Goal: Information Seeking & Learning: Learn about a topic

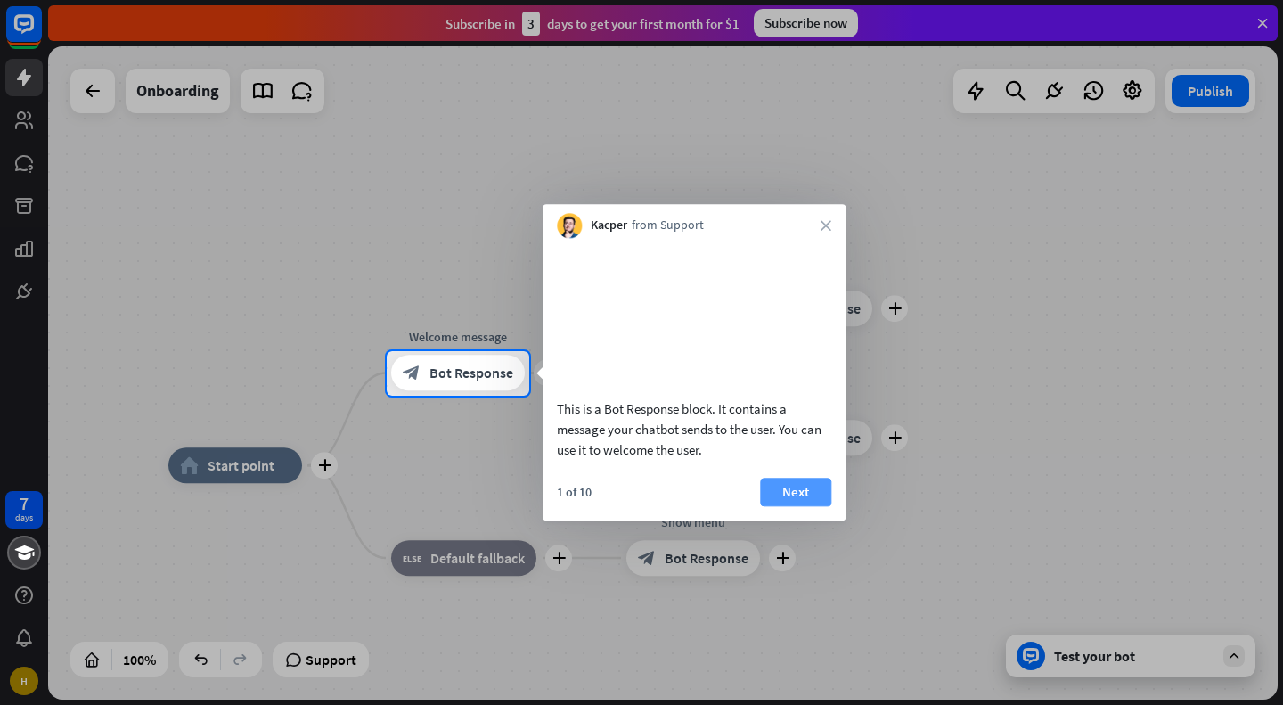
click at [784, 506] on button "Next" at bounding box center [795, 491] width 71 height 29
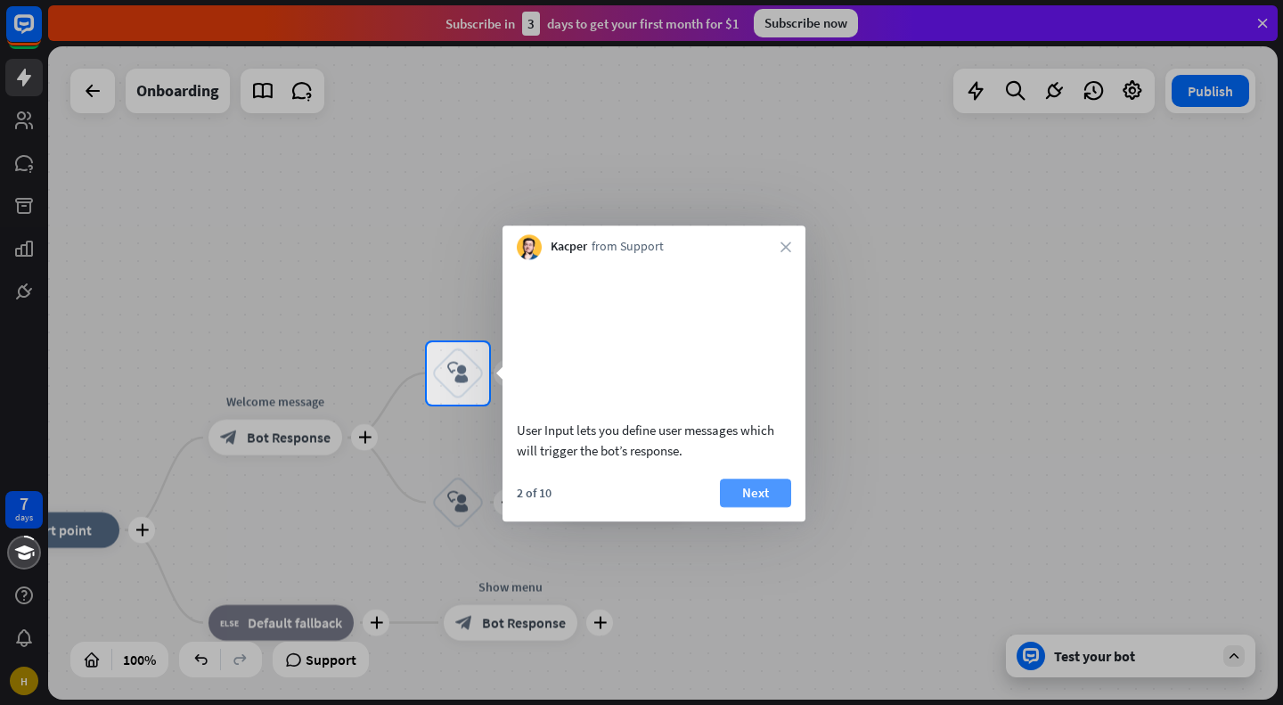
click at [767, 489] on button "Next" at bounding box center [755, 492] width 71 height 29
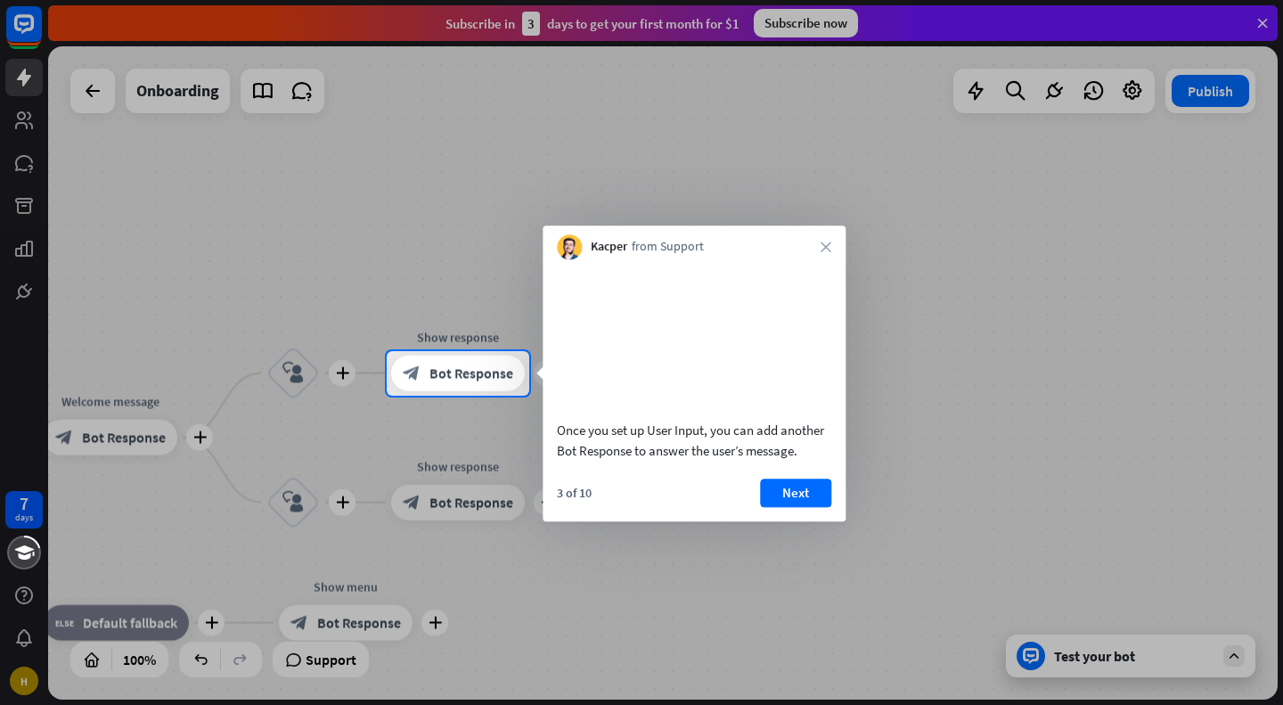
click at [791, 485] on button "Next" at bounding box center [795, 492] width 71 height 29
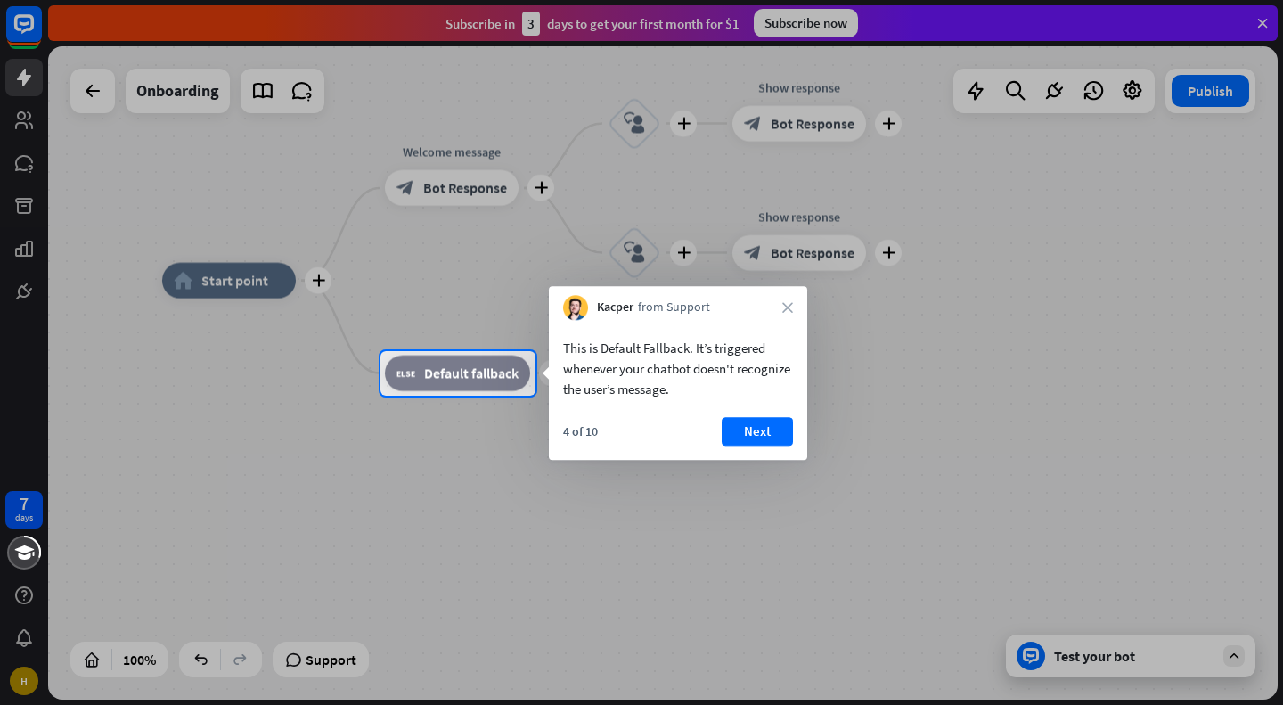
click at [763, 435] on button "Next" at bounding box center [756, 431] width 71 height 29
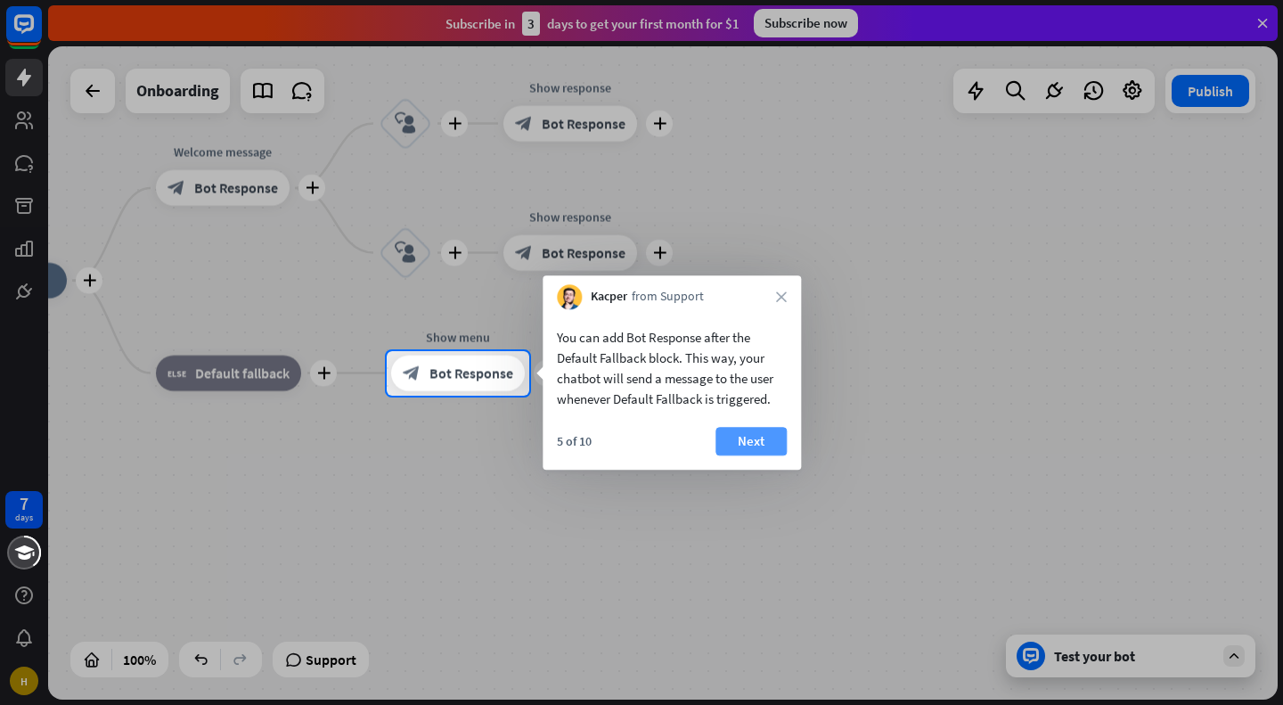
click at [734, 439] on button "Next" at bounding box center [750, 441] width 71 height 29
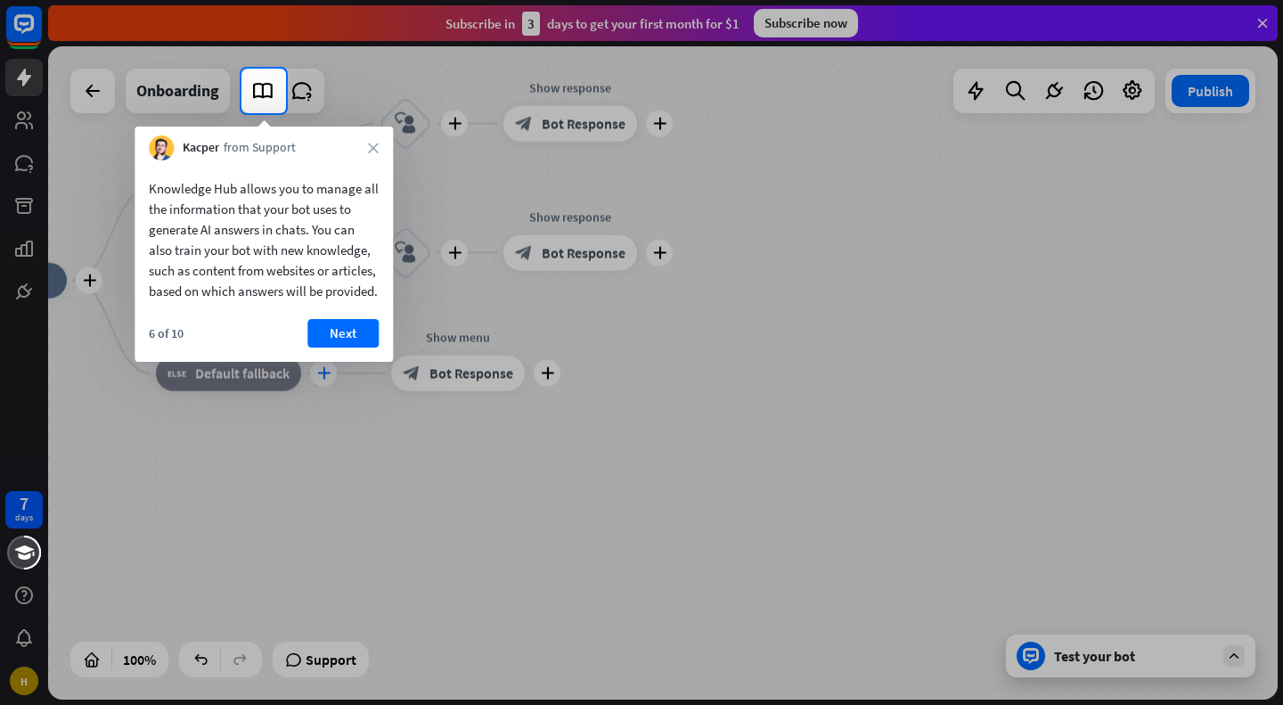
click at [317, 347] on button "Next" at bounding box center [342, 333] width 71 height 29
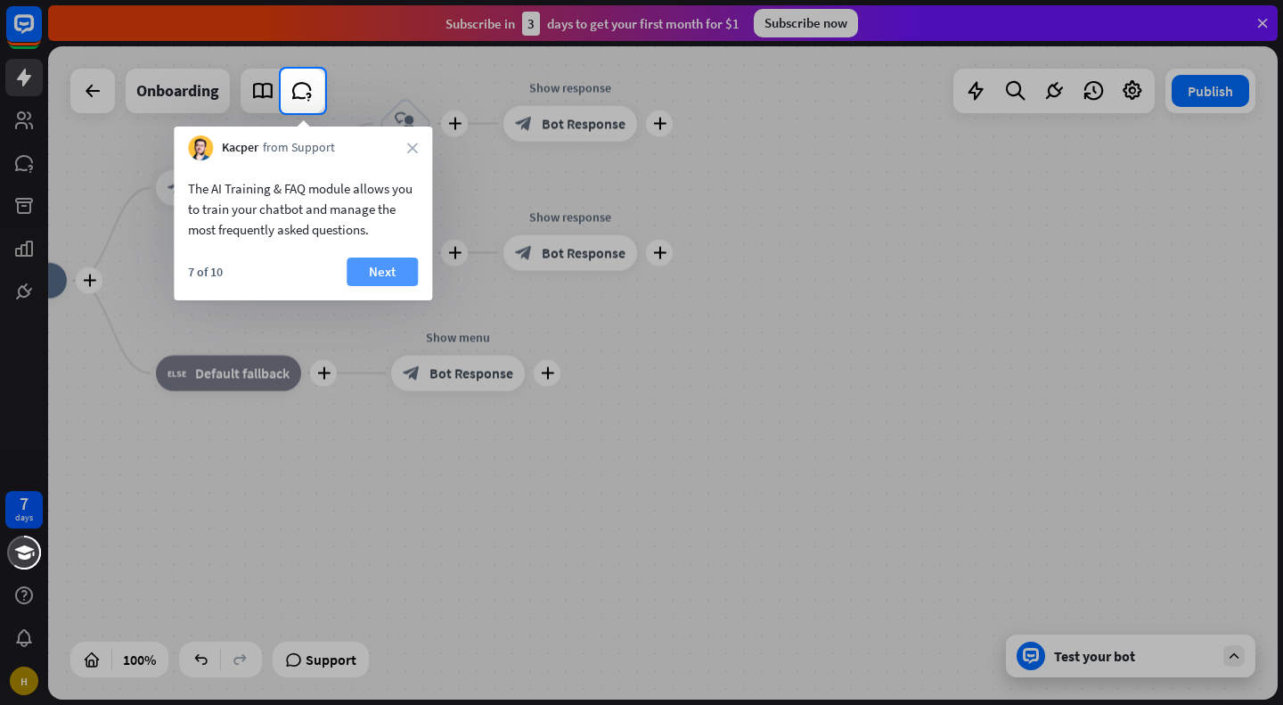
click at [369, 275] on button "Next" at bounding box center [381, 271] width 71 height 29
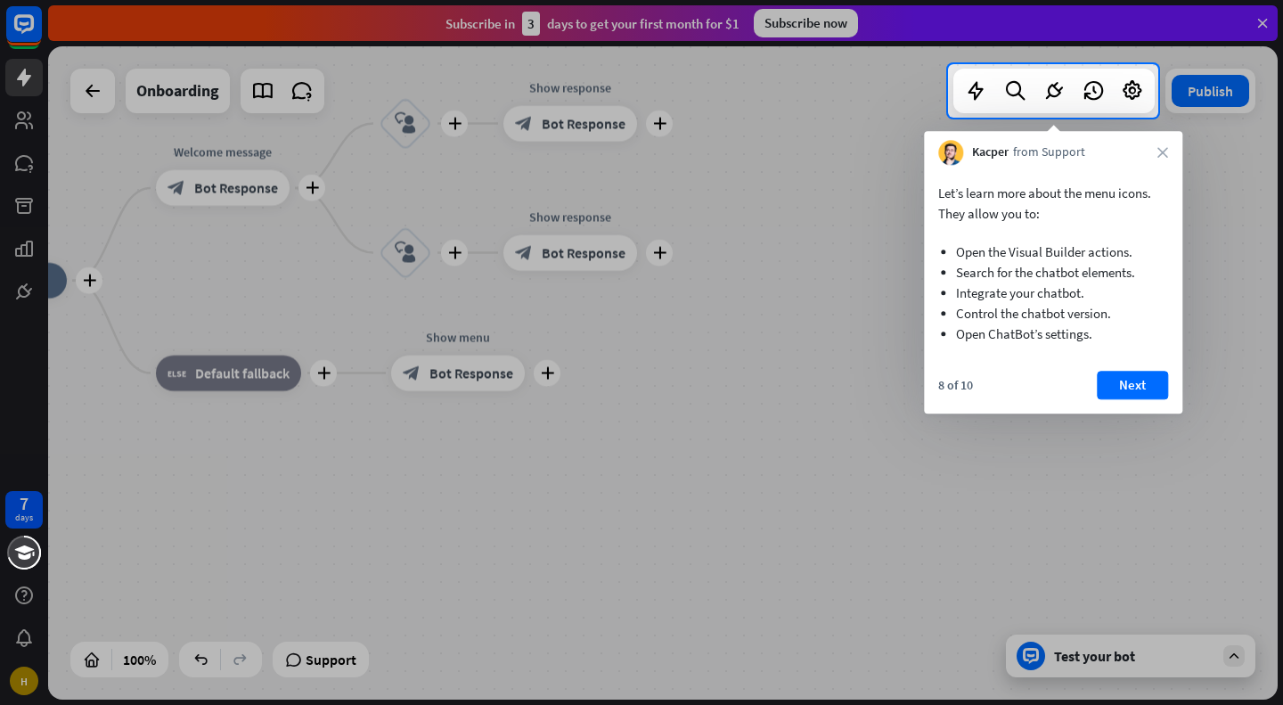
click at [1127, 371] on button "Next" at bounding box center [1131, 385] width 71 height 29
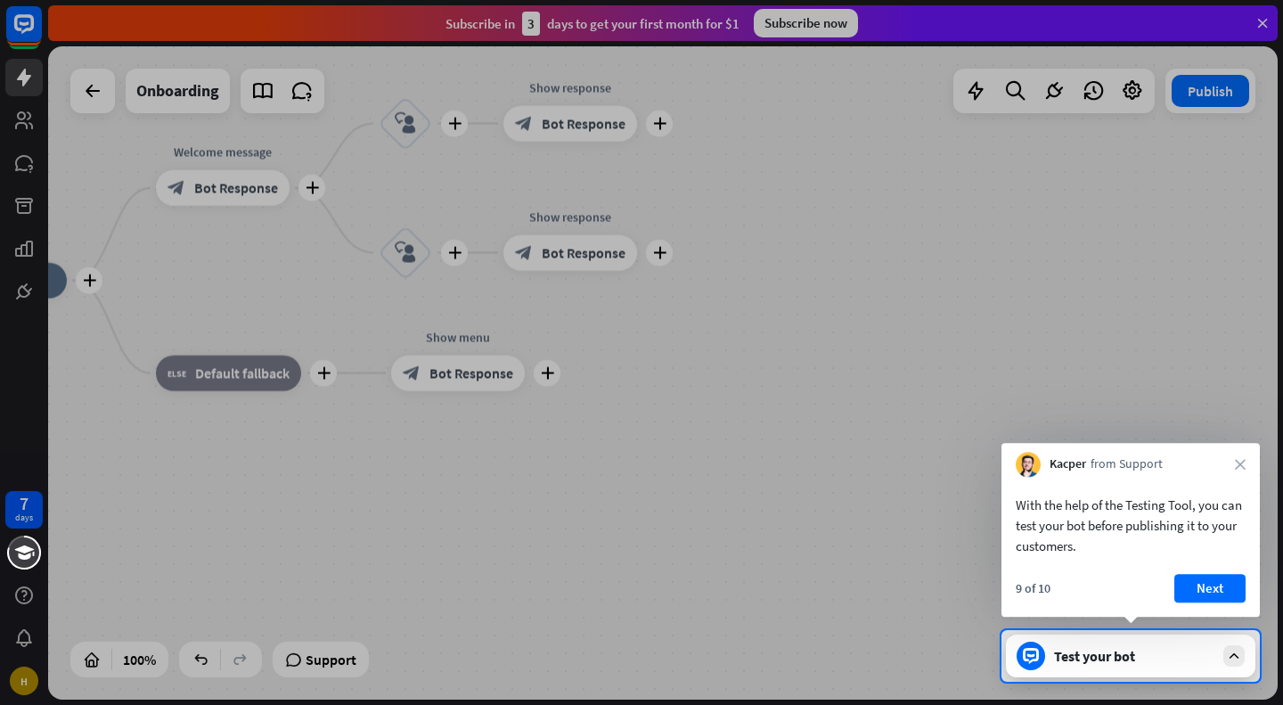
click at [1220, 585] on button "Next" at bounding box center [1209, 588] width 71 height 29
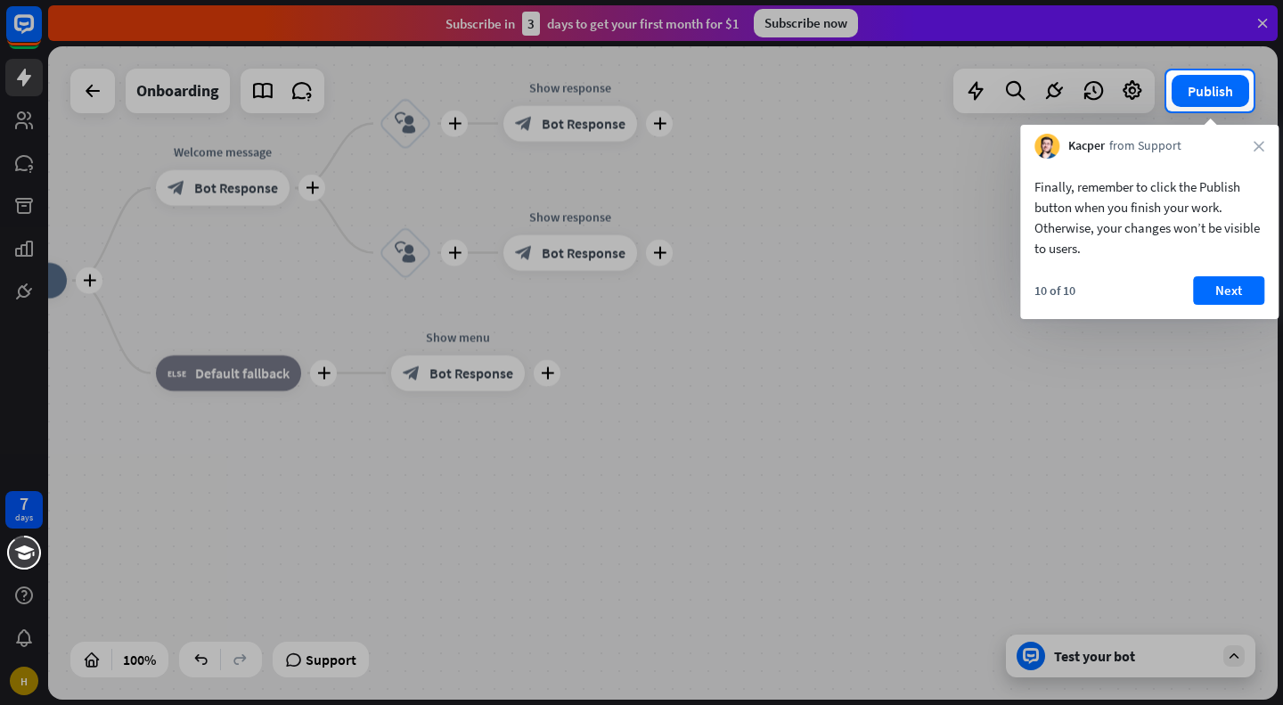
click at [1147, 657] on div at bounding box center [641, 407] width 1283 height 593
click at [1233, 300] on button "Next" at bounding box center [1228, 290] width 71 height 29
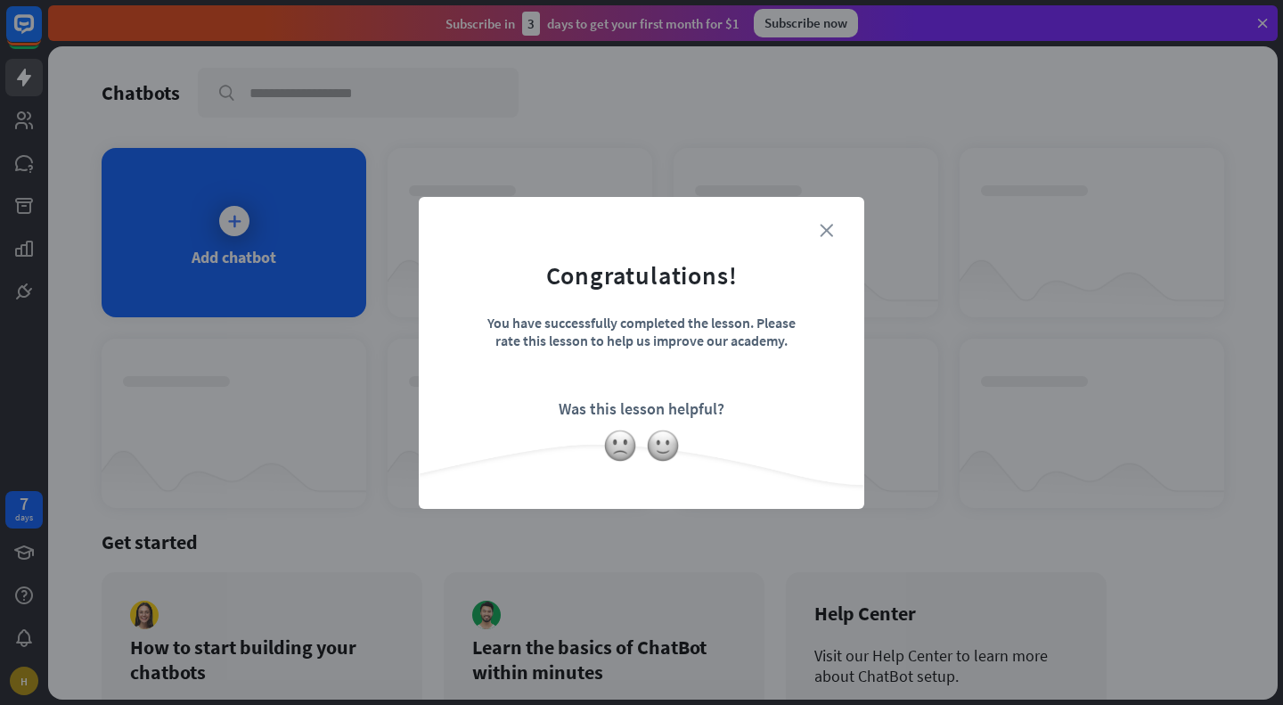
click at [823, 227] on icon "close" at bounding box center [825, 230] width 13 height 13
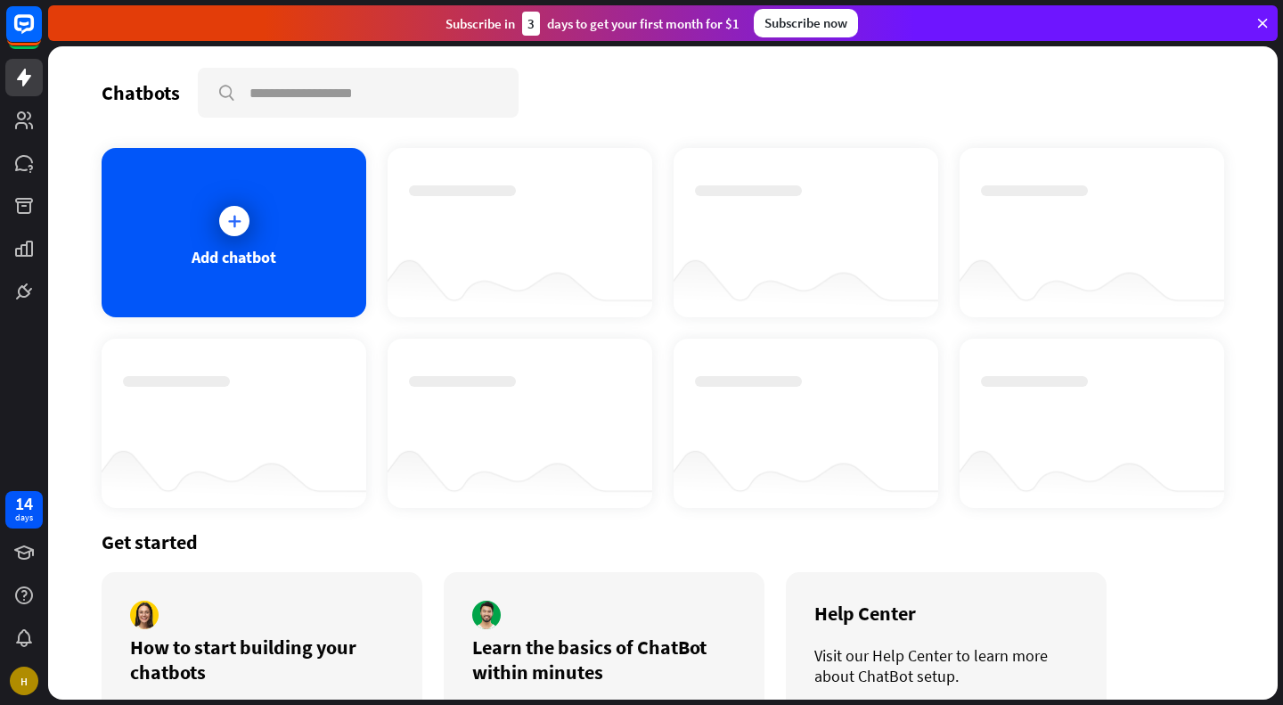
drag, startPoint x: 442, startPoint y: 19, endPoint x: 746, endPoint y: 20, distance: 304.6
click at [752, 24] on div "Subscribe [DATE] to get your first month for $1 Subscribe now" at bounding box center [662, 23] width 1229 height 36
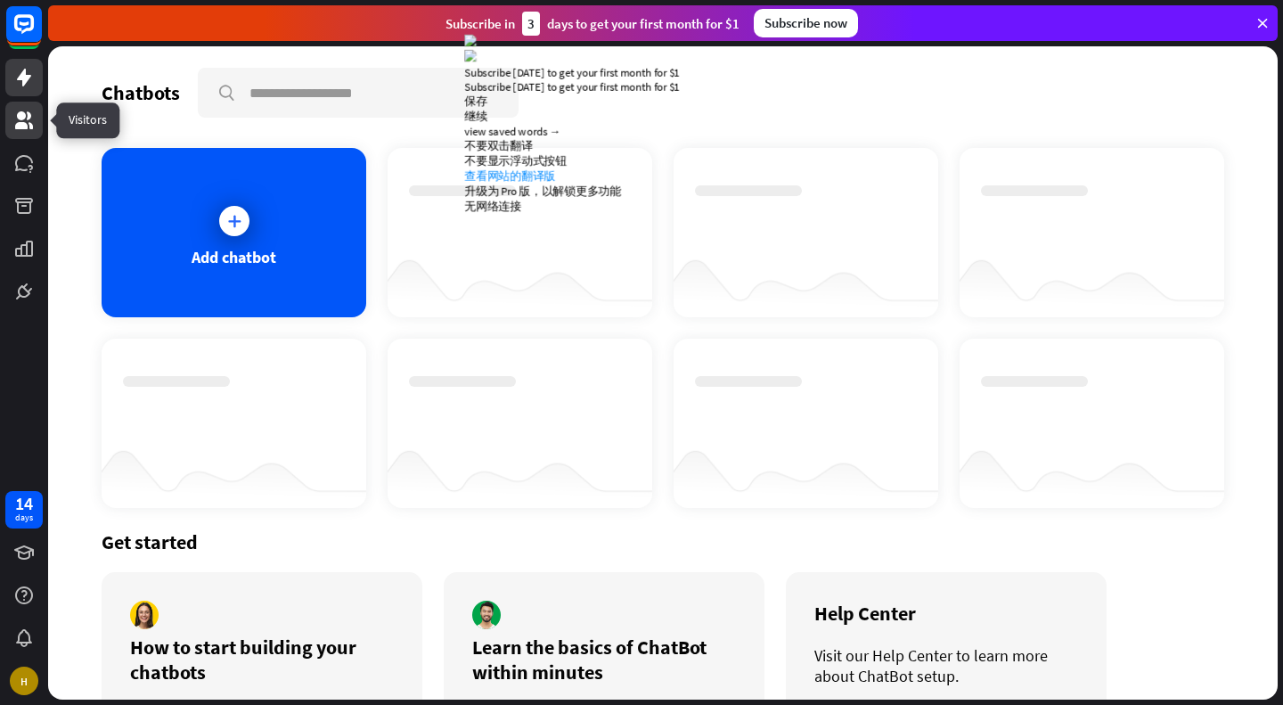
click at [20, 127] on icon at bounding box center [24, 120] width 18 height 18
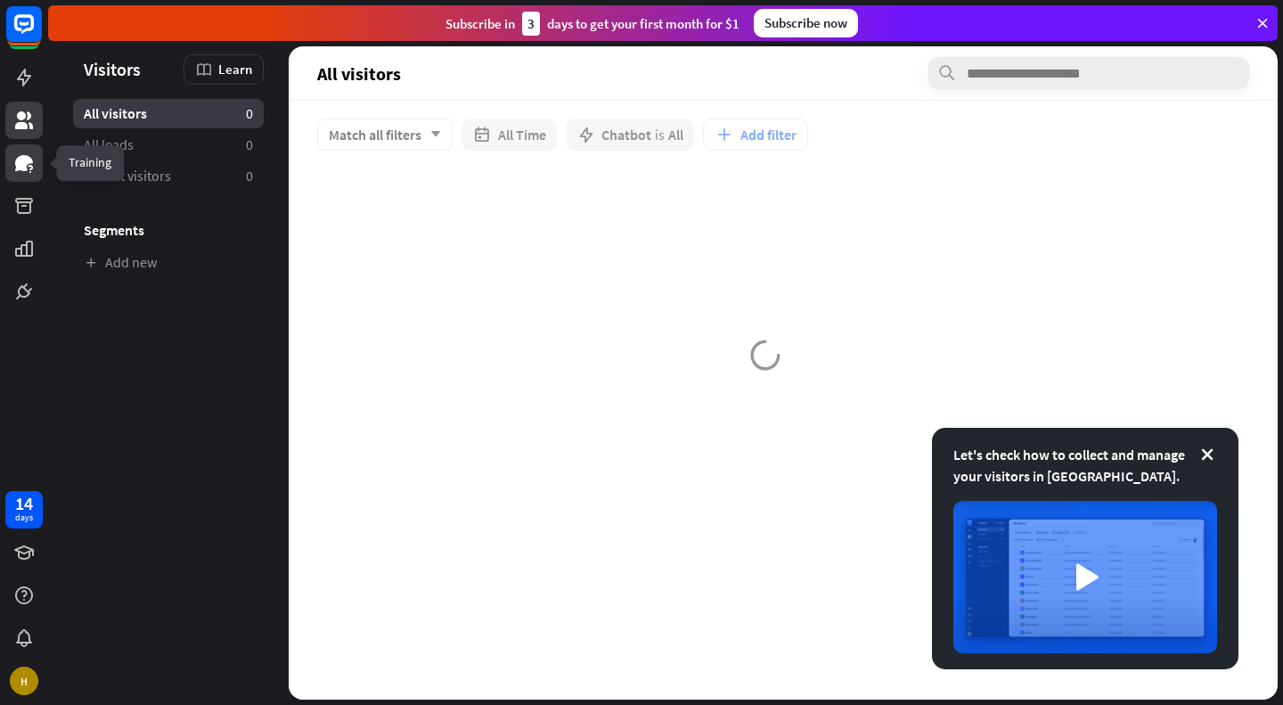
click at [25, 169] on icon at bounding box center [24, 163] width 18 height 16
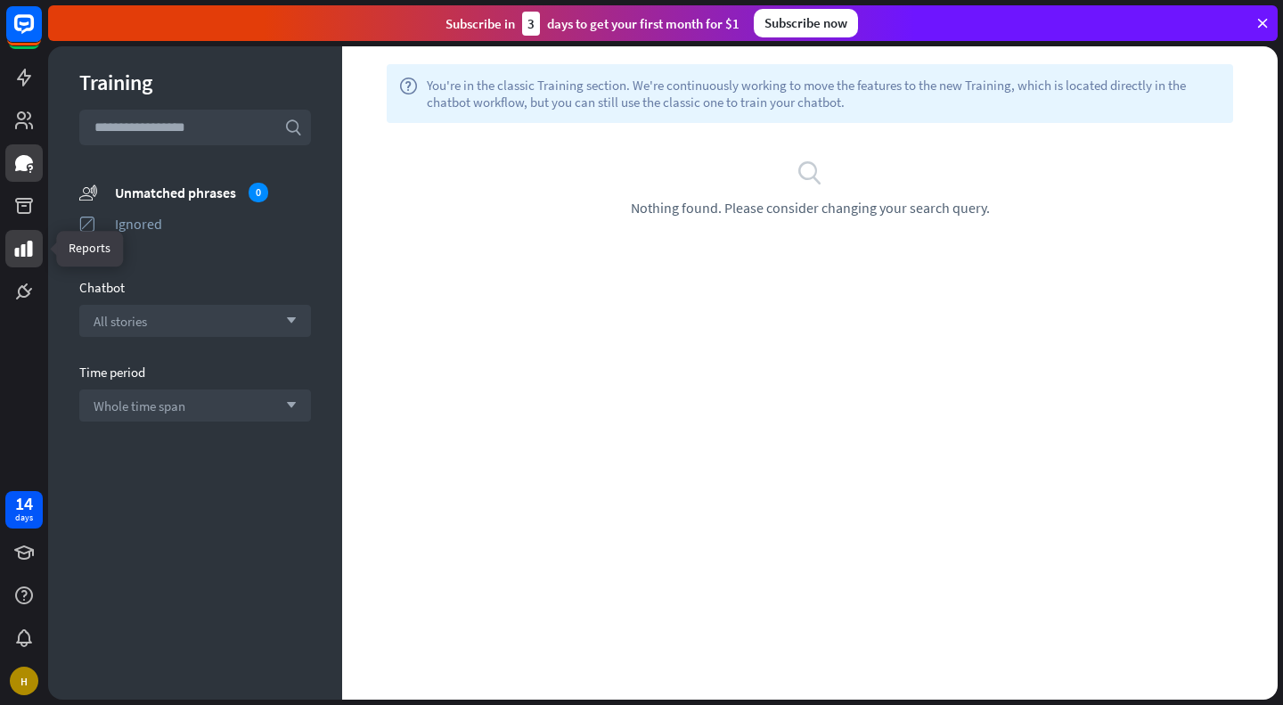
click at [25, 245] on icon at bounding box center [23, 248] width 21 height 21
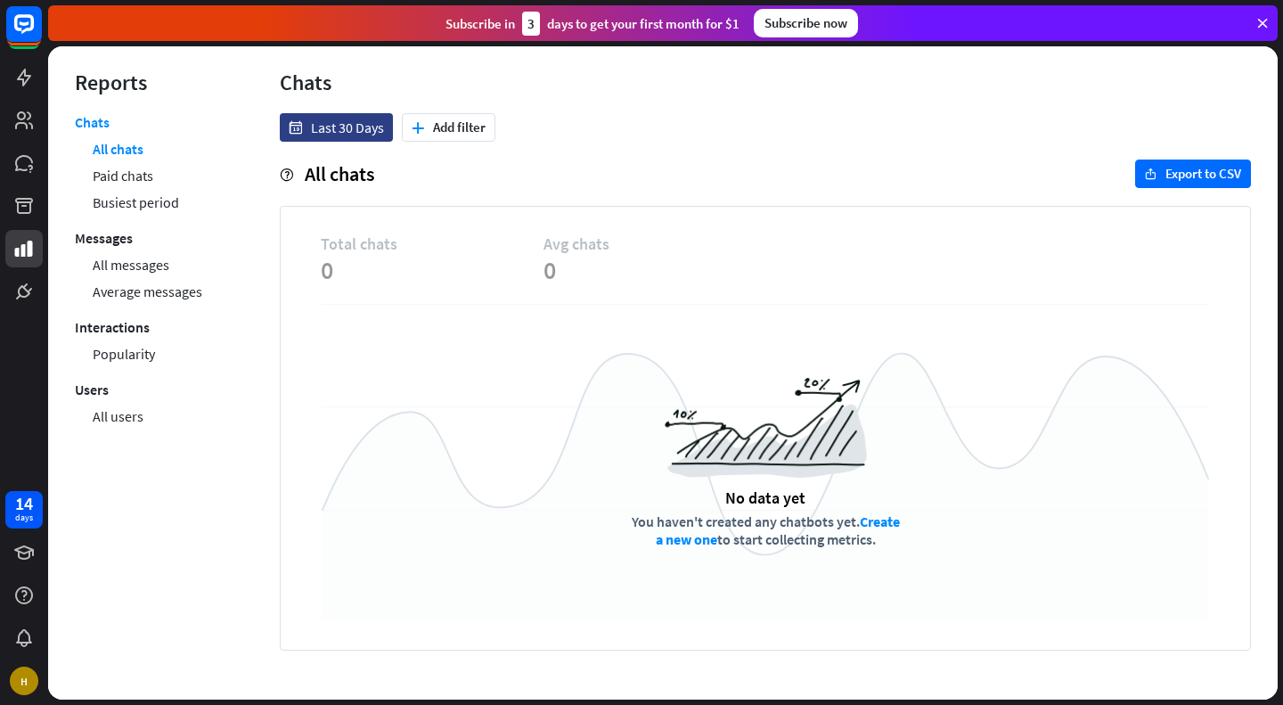
click at [20, 532] on div "14 days H" at bounding box center [24, 592] width 48 height 214
click at [27, 514] on div "days" at bounding box center [24, 517] width 18 height 12
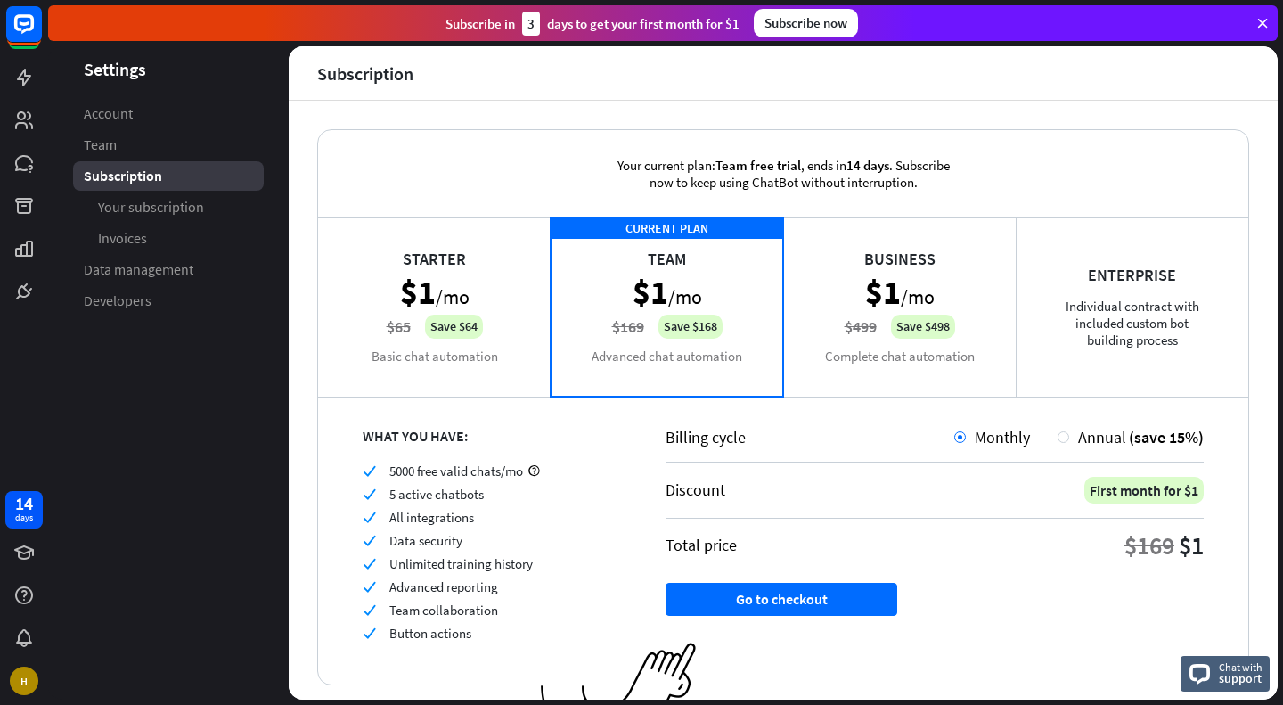
click at [488, 323] on div "Starter $1 /mo $65 Save $64 Basic chat automation" at bounding box center [434, 306] width 232 height 178
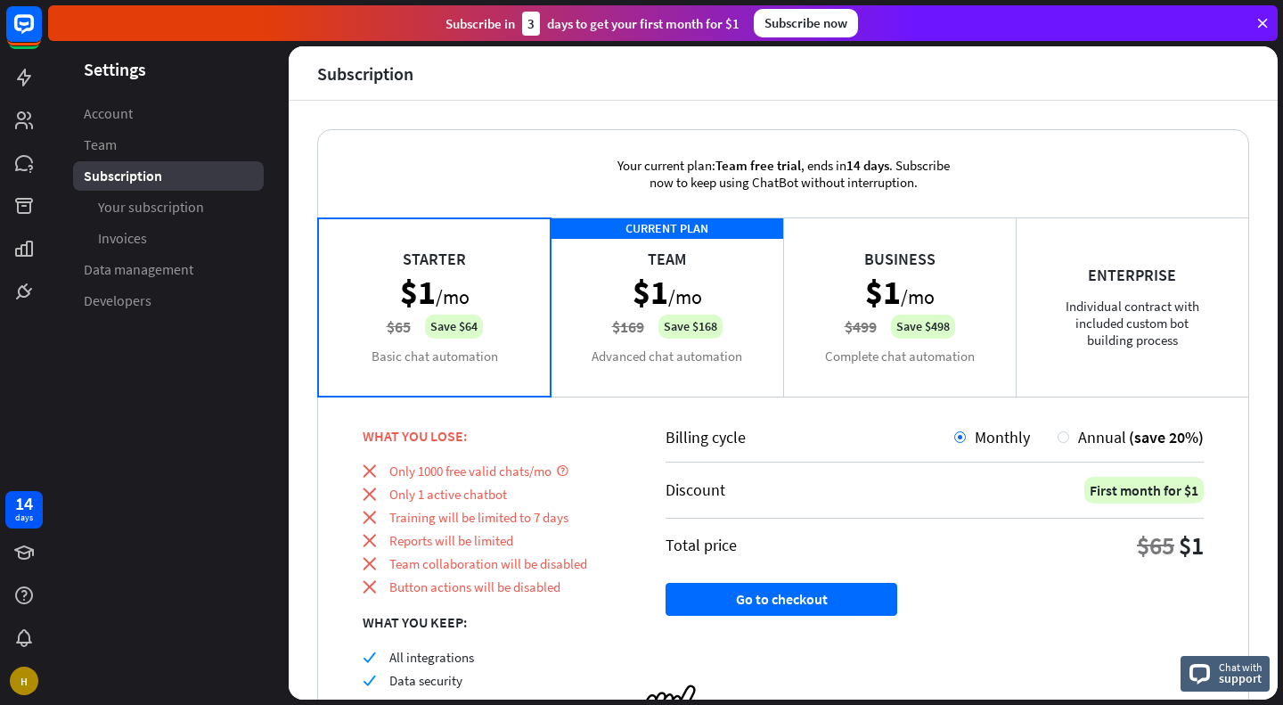
click at [609, 326] on div "CURRENT PLAN Team $1 /mo $169 Save $168 Advanced chat automation" at bounding box center [666, 306] width 232 height 178
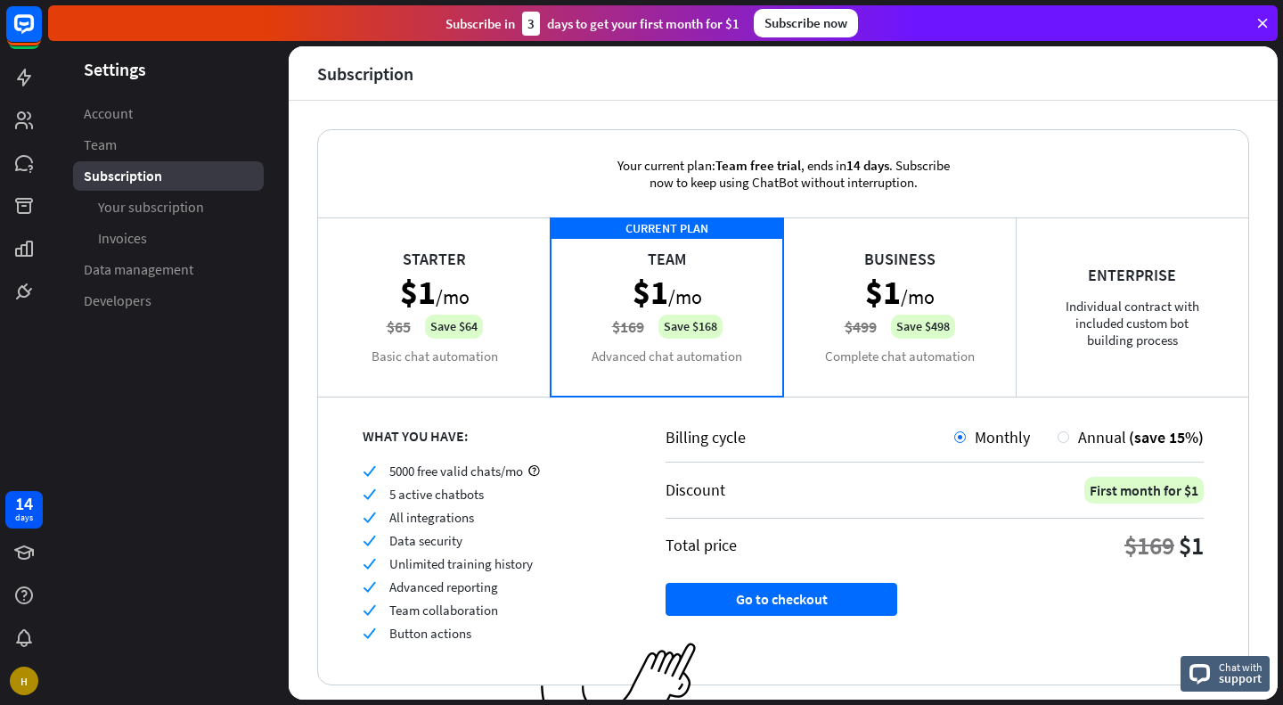
click at [818, 302] on div "Business $1 /mo $499 Save $498 Complete chat automation" at bounding box center [899, 306] width 232 height 178
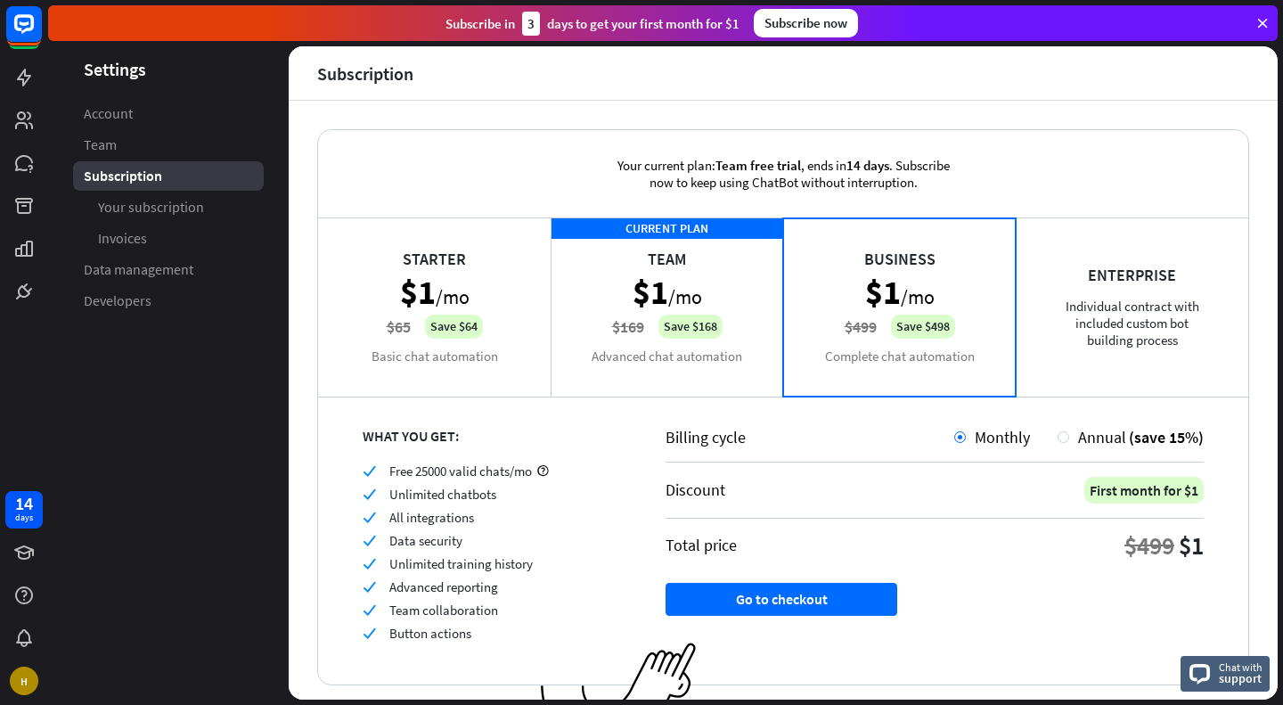
click at [501, 312] on div "Starter $1 /mo $65 Save $64 Basic chat automation" at bounding box center [434, 306] width 232 height 178
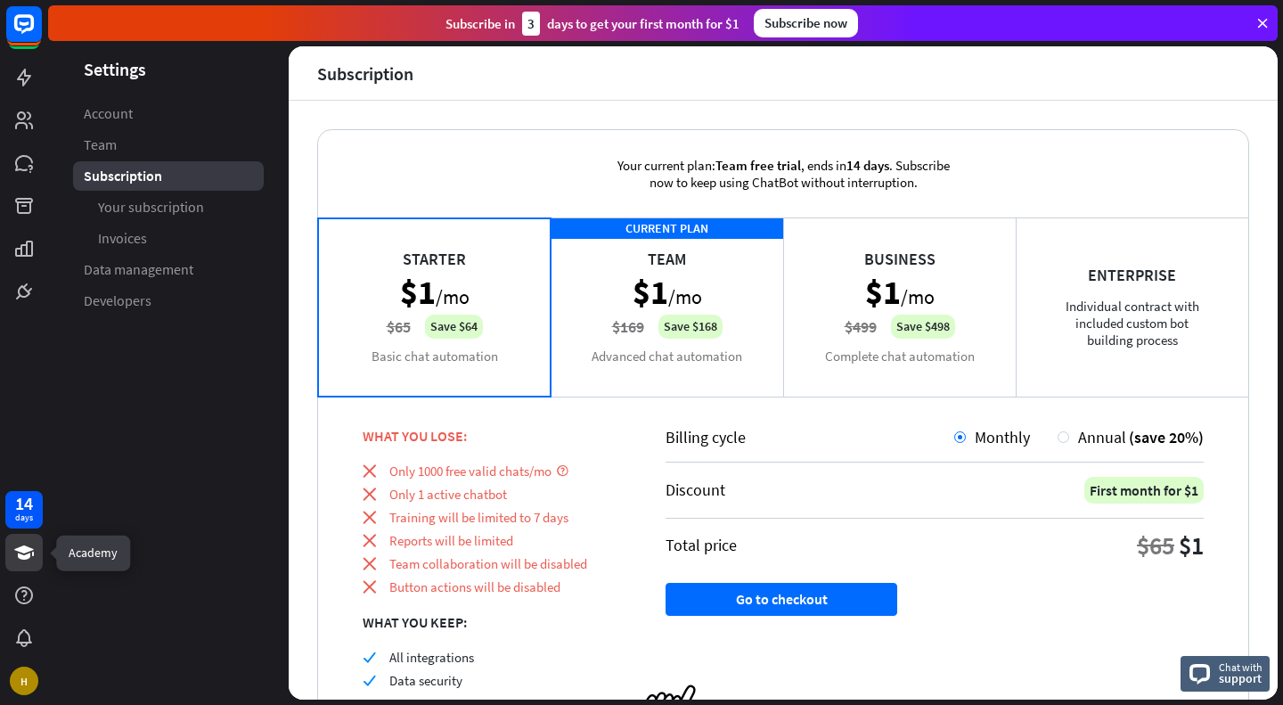
click at [24, 566] on link at bounding box center [23, 552] width 37 height 37
